Goal: Find specific page/section: Find specific page/section

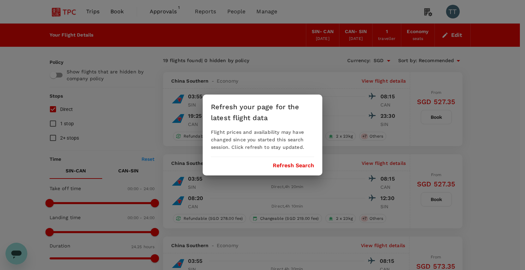
click at [305, 168] on button "Refresh Search" at bounding box center [293, 166] width 41 height 6
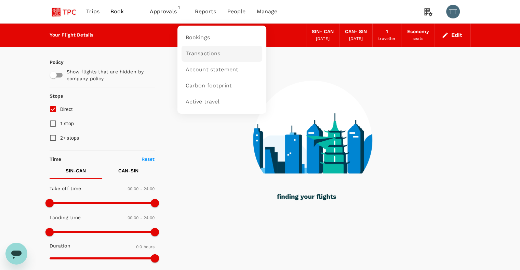
click at [197, 56] on span "Transactions" at bounding box center [203, 54] width 35 height 8
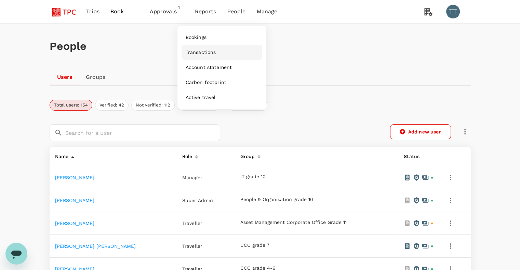
click at [197, 52] on span "Transactions" at bounding box center [201, 52] width 30 height 7
